Goal: Task Accomplishment & Management: Manage account settings

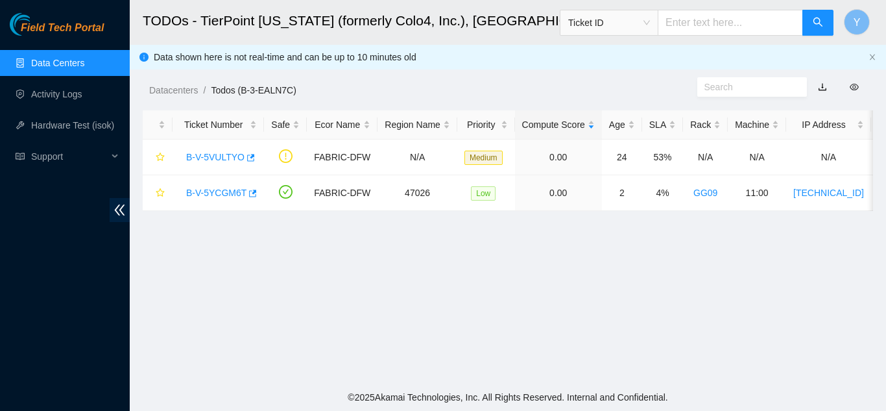
scroll to position [444, 0]
click at [854, 19] on span "Y" at bounding box center [857, 22] width 7 height 16
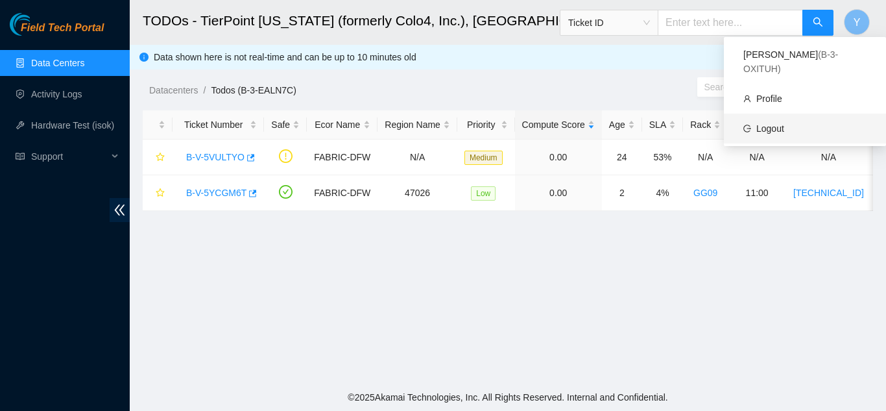
click at [777, 123] on link "Logout" at bounding box center [770, 128] width 28 height 10
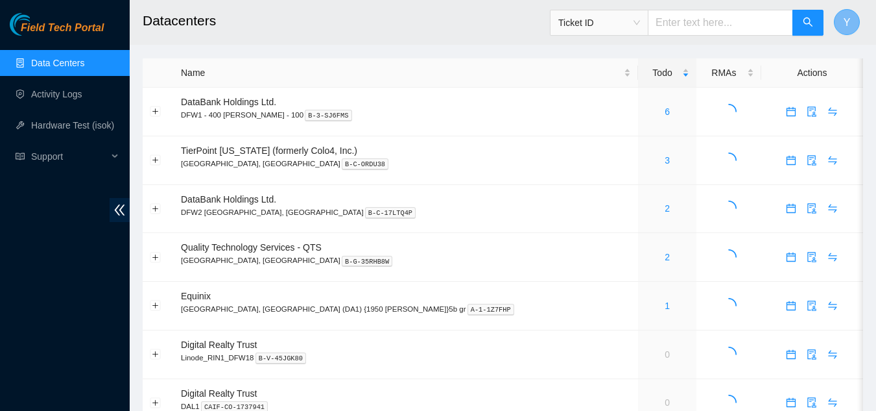
click at [846, 25] on span "Y" at bounding box center [847, 22] width 7 height 16
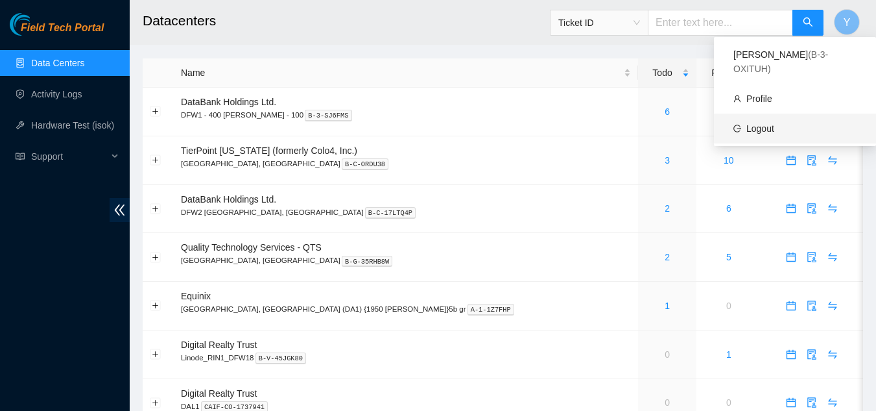
click at [770, 123] on link "Logout" at bounding box center [761, 128] width 28 height 10
